Goal: Task Accomplishment & Management: Manage account settings

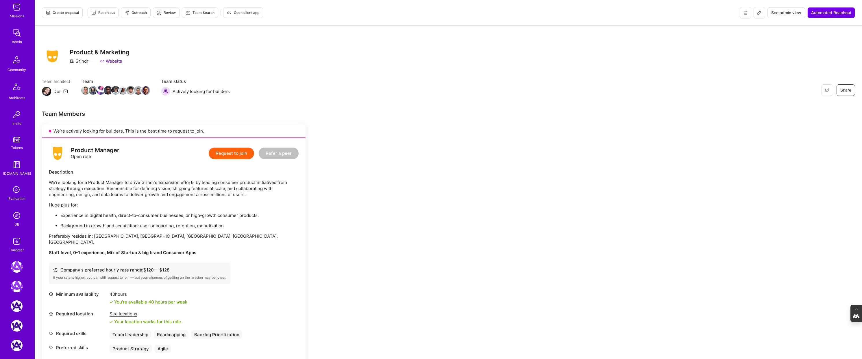
scroll to position [147, 0]
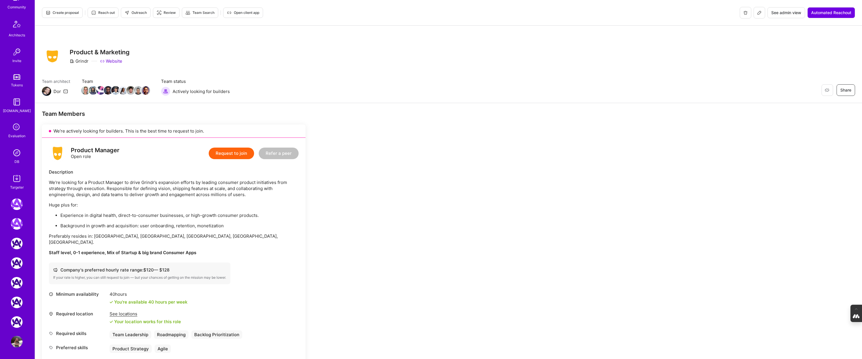
click at [16, 340] on img at bounding box center [17, 342] width 12 height 12
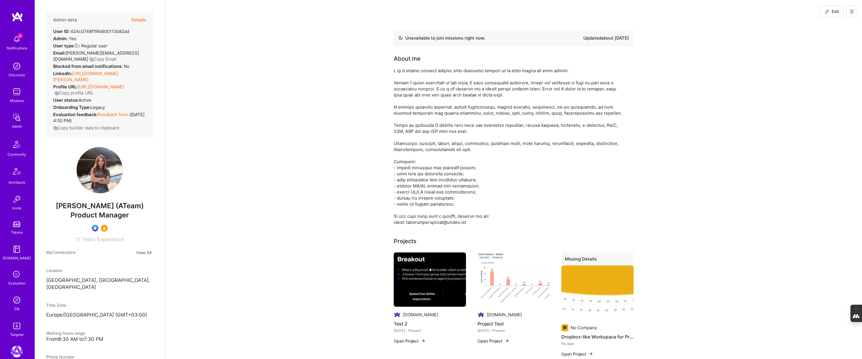
click at [853, 10] on icon at bounding box center [852, 11] width 5 height 5
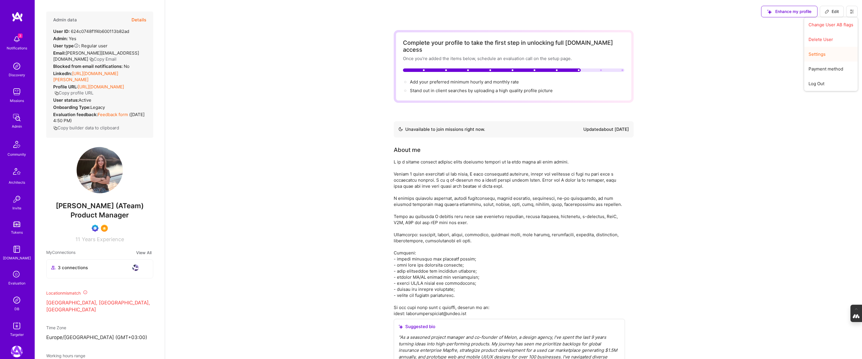
click at [825, 54] on button "Settings" at bounding box center [830, 54] width 53 height 15
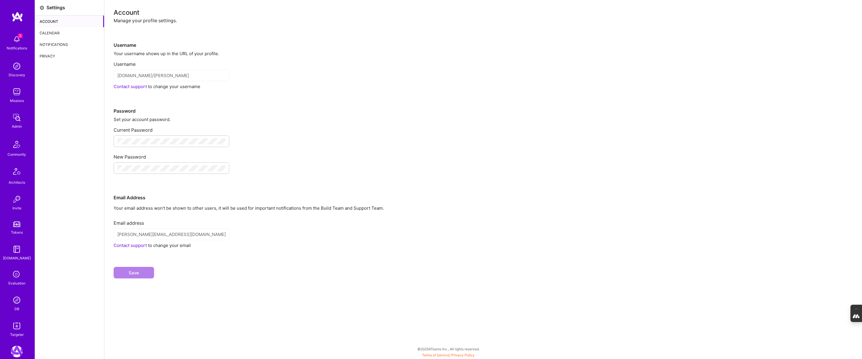
click at [49, 29] on div "Calendar" at bounding box center [69, 33] width 69 height 12
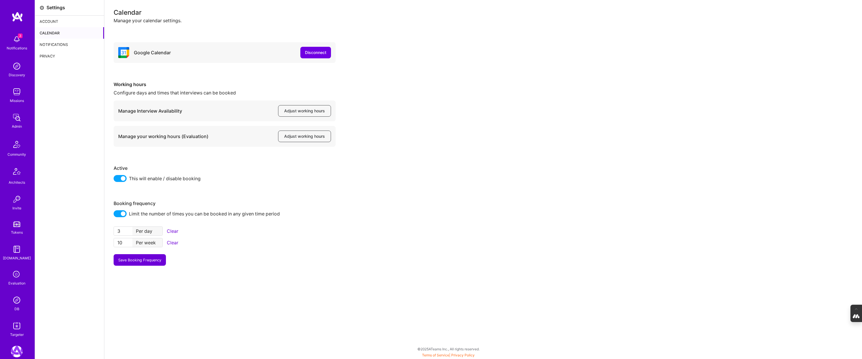
click at [49, 46] on div "Notifications" at bounding box center [69, 45] width 69 height 12
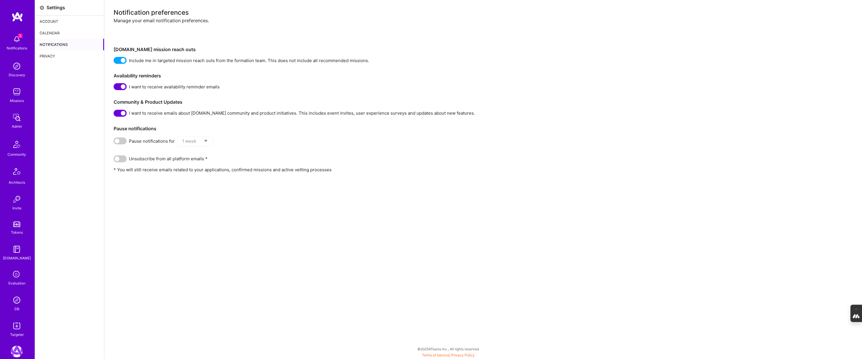
click at [51, 44] on div "Notifications" at bounding box center [69, 45] width 69 height 12
click at [53, 33] on div "Calendar" at bounding box center [69, 33] width 69 height 12
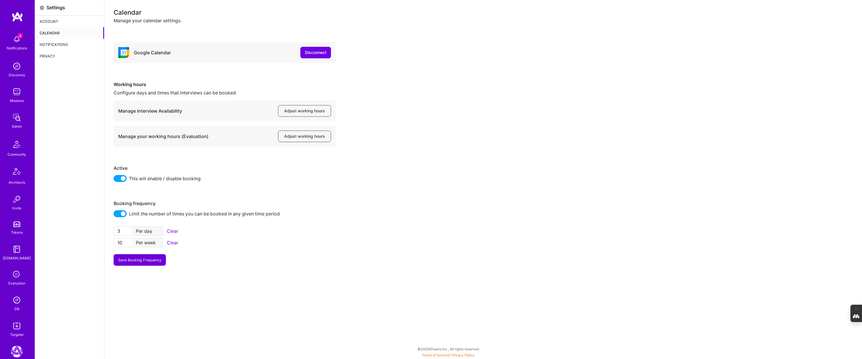
click at [57, 21] on div "Account" at bounding box center [69, 22] width 69 height 12
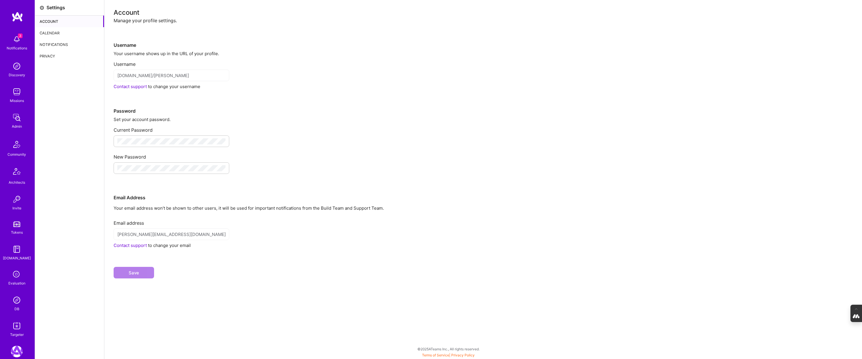
click at [45, 33] on div "Calendar" at bounding box center [69, 33] width 69 height 12
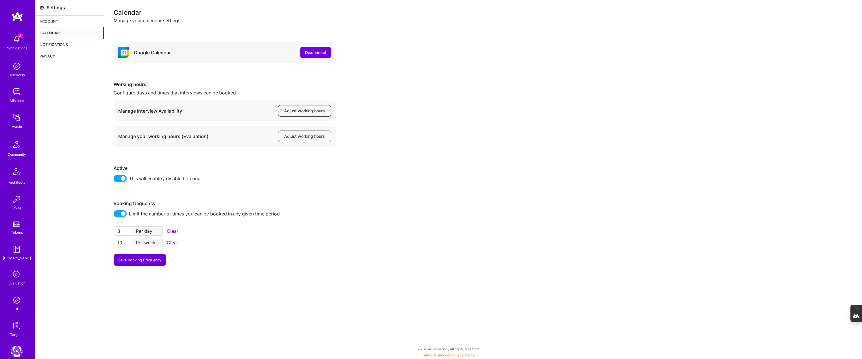
click at [117, 177] on span at bounding box center [120, 178] width 13 height 7
click at [115, 180] on input "checkbox" at bounding box center [115, 180] width 0 height 0
click at [312, 136] on span "Adjust working hours" at bounding box center [304, 137] width 41 height 6
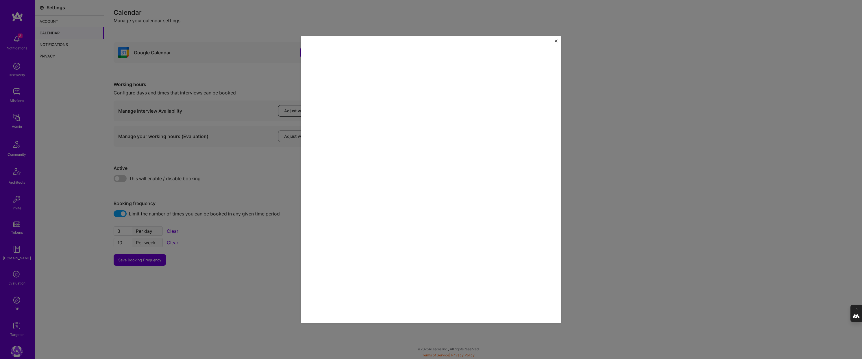
click at [557, 40] on img "Close" at bounding box center [556, 40] width 3 height 3
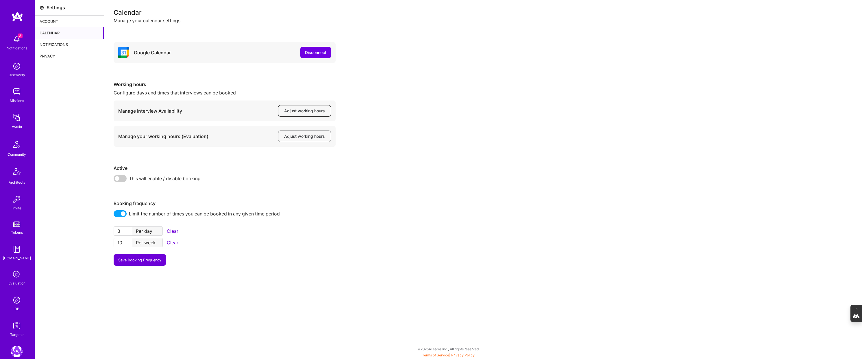
click at [287, 108] on span "Adjust working hours" at bounding box center [304, 111] width 41 height 6
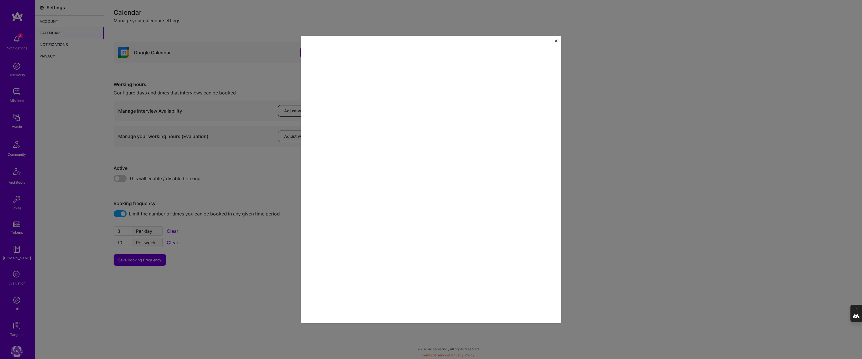
click at [555, 40] on img "Close" at bounding box center [556, 40] width 3 height 3
